Goal: Task Accomplishment & Management: Use online tool/utility

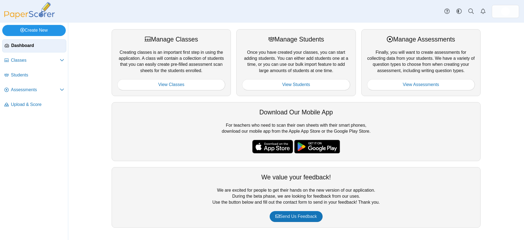
click at [44, 29] on link "Create New" at bounding box center [34, 30] width 64 height 11
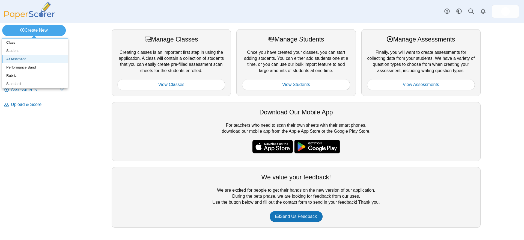
click at [22, 59] on link "Assessment" at bounding box center [34, 59] width 65 height 8
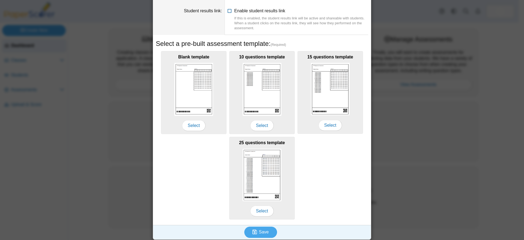
scroll to position [57, 0]
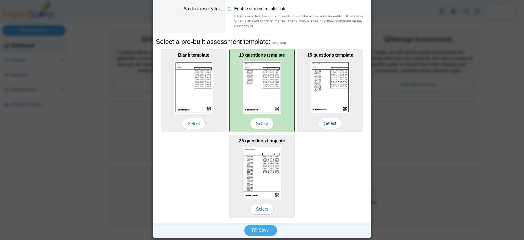
type input "**********"
click at [256, 80] on img at bounding box center [261, 87] width 39 height 53
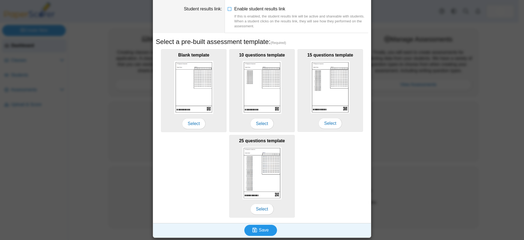
click at [260, 233] on button "Save" at bounding box center [260, 229] width 33 height 11
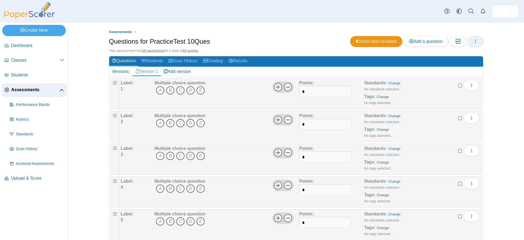
click at [473, 41] on icon "button" at bounding box center [475, 41] width 4 height 4
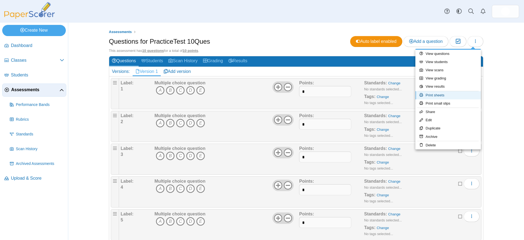
click at [442, 94] on link "Print sheets" at bounding box center [447, 95] width 65 height 8
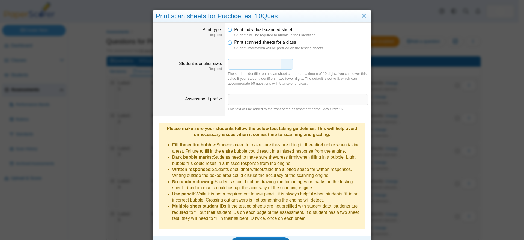
click at [286, 64] on button "Decrease" at bounding box center [287, 64] width 12 height 11
type input "*"
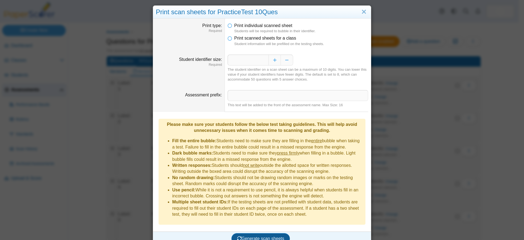
click at [264, 236] on span "Generate scan sheets" at bounding box center [260, 238] width 47 height 5
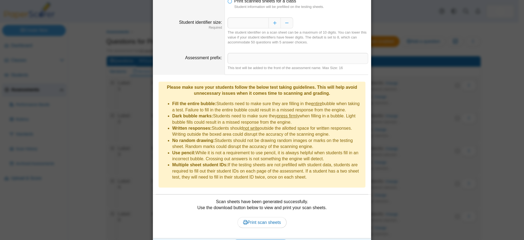
scroll to position [48, 0]
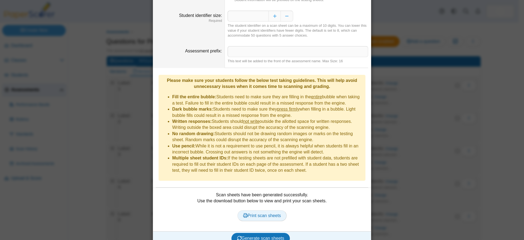
click at [264, 213] on span "Print scan sheets" at bounding box center [262, 215] width 38 height 5
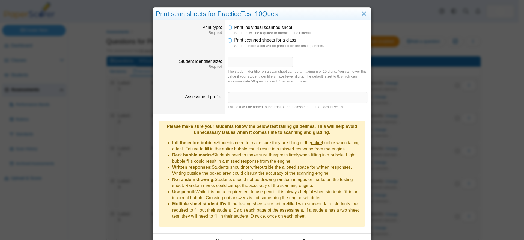
scroll to position [0, 0]
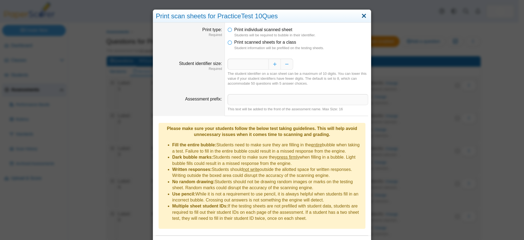
click at [361, 14] on link "Close" at bounding box center [363, 15] width 8 height 9
